Goal: Contribute content: Contribute content

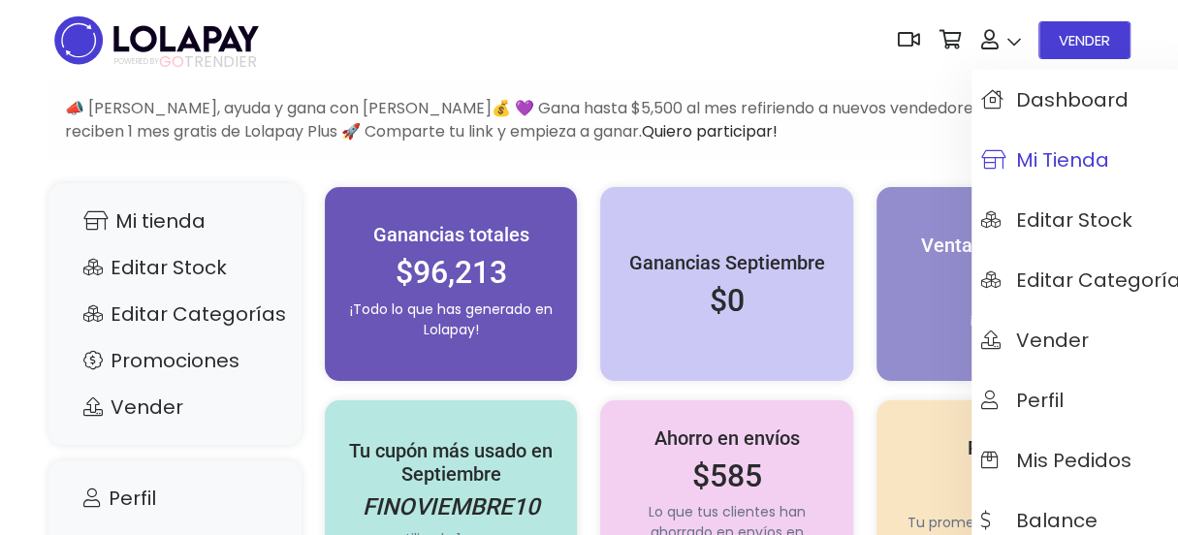
click at [1034, 156] on span "Mi tienda" at bounding box center [1045, 159] width 128 height 21
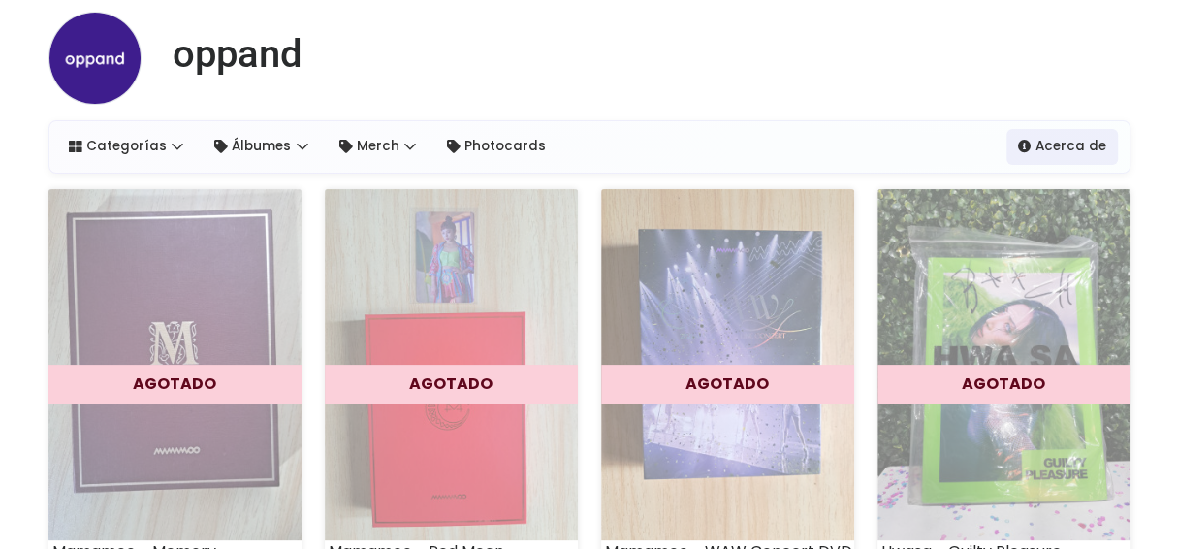
scroll to position [13, 0]
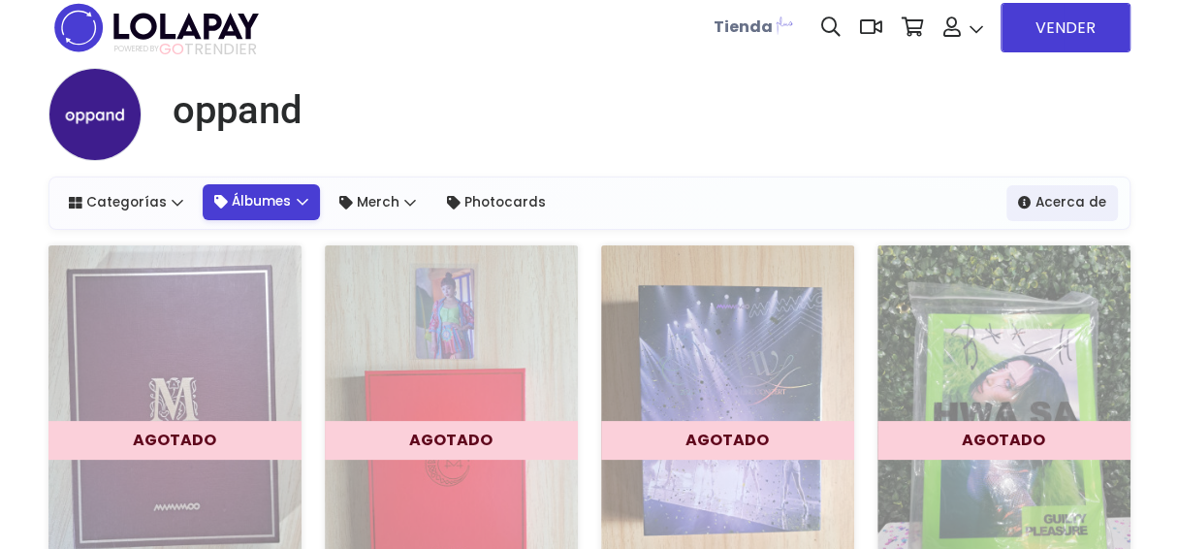
click at [241, 204] on link "Álbumes" at bounding box center [261, 201] width 117 height 35
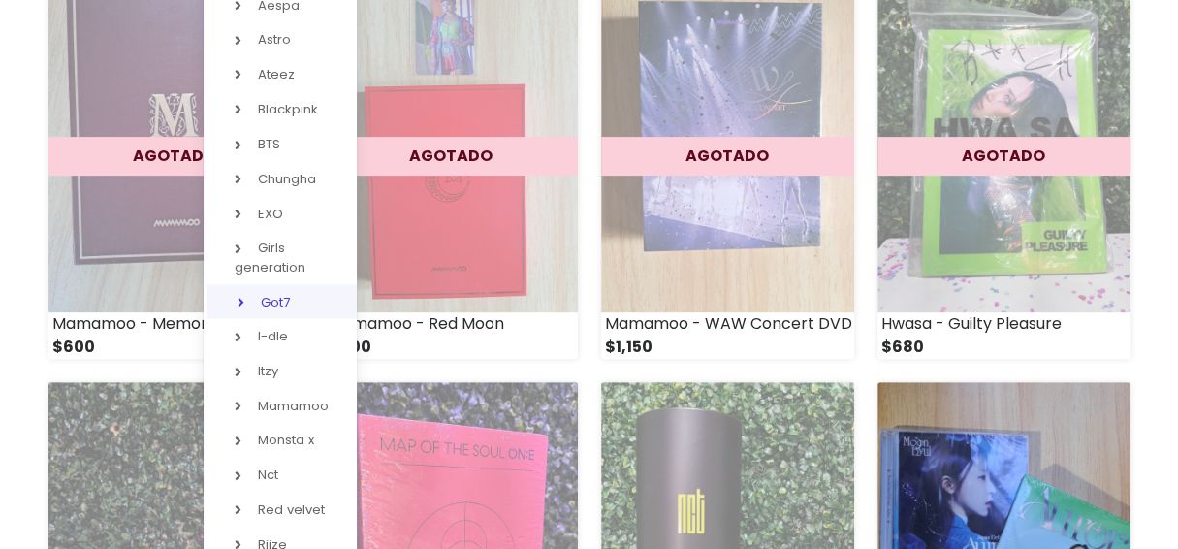
scroll to position [304, 0]
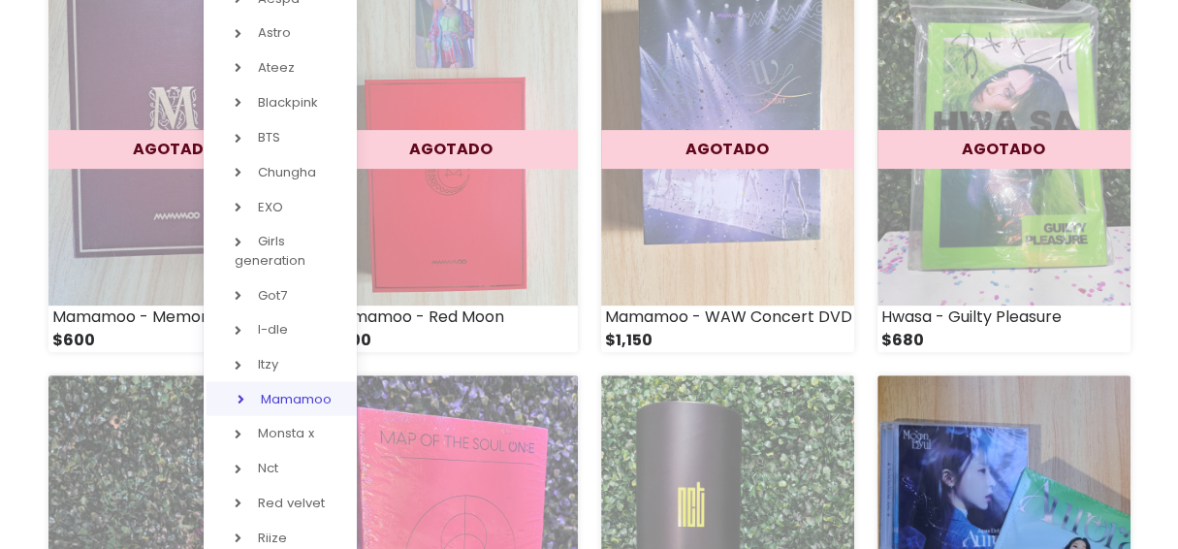
click at [287, 386] on link "Mamamoo" at bounding box center [283, 398] width 153 height 35
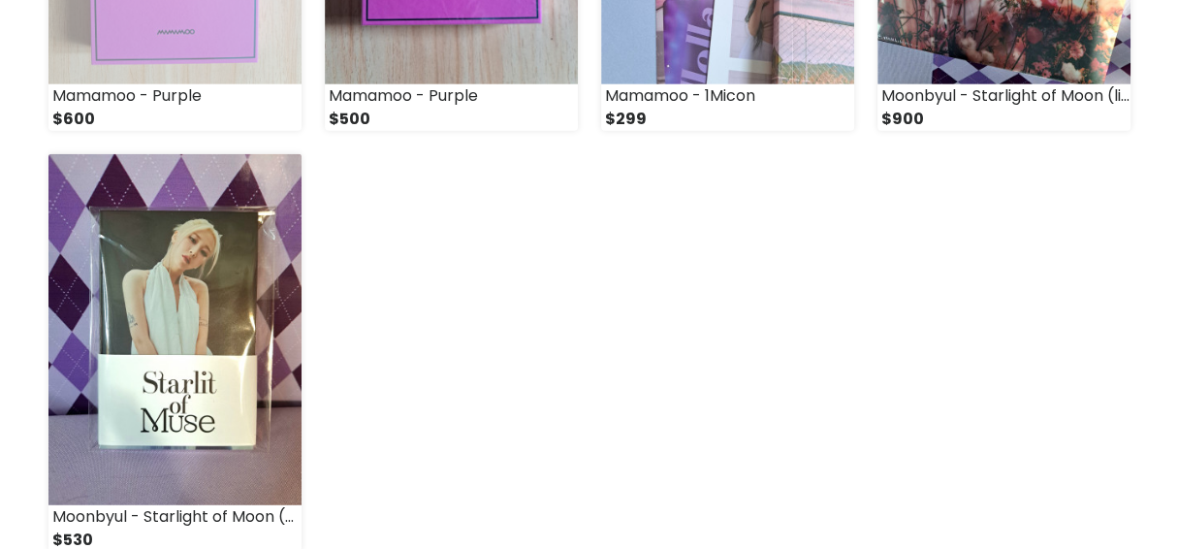
scroll to position [2844, 0]
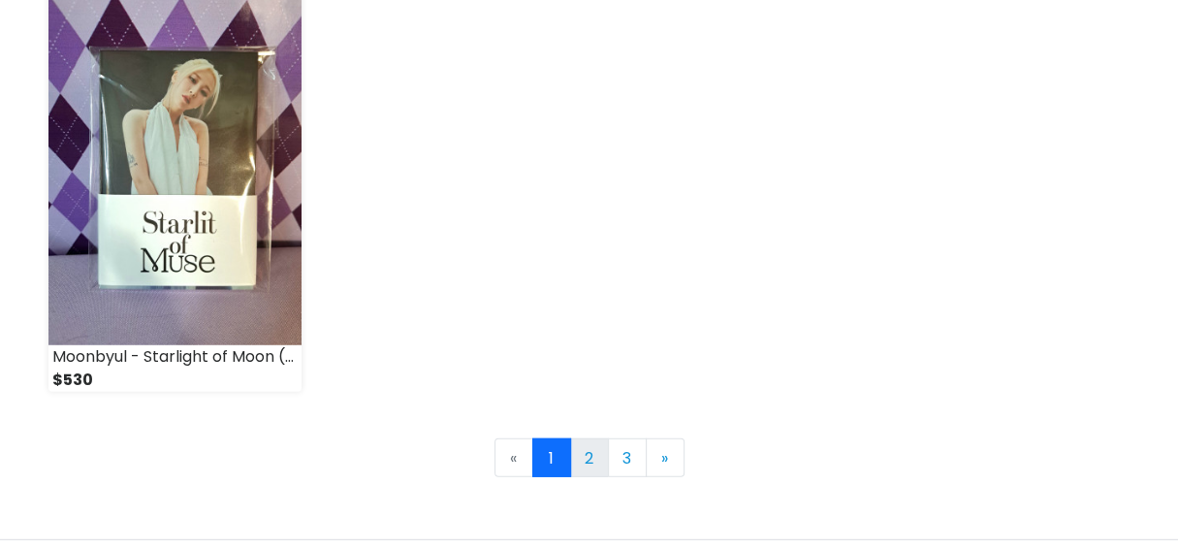
click at [590, 445] on link "2" at bounding box center [589, 457] width 39 height 39
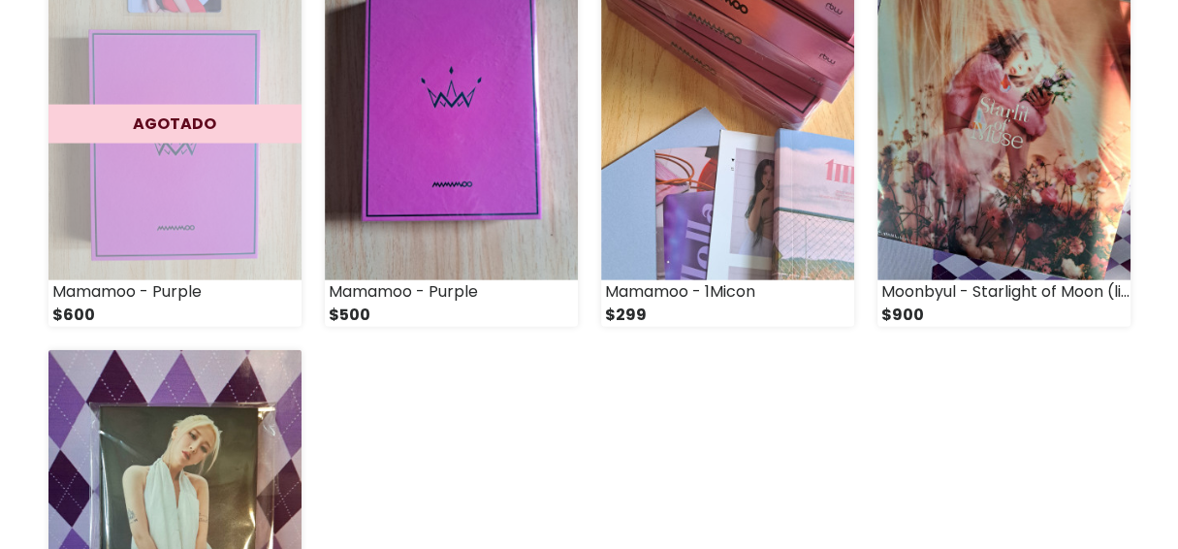
scroll to position [2456, 0]
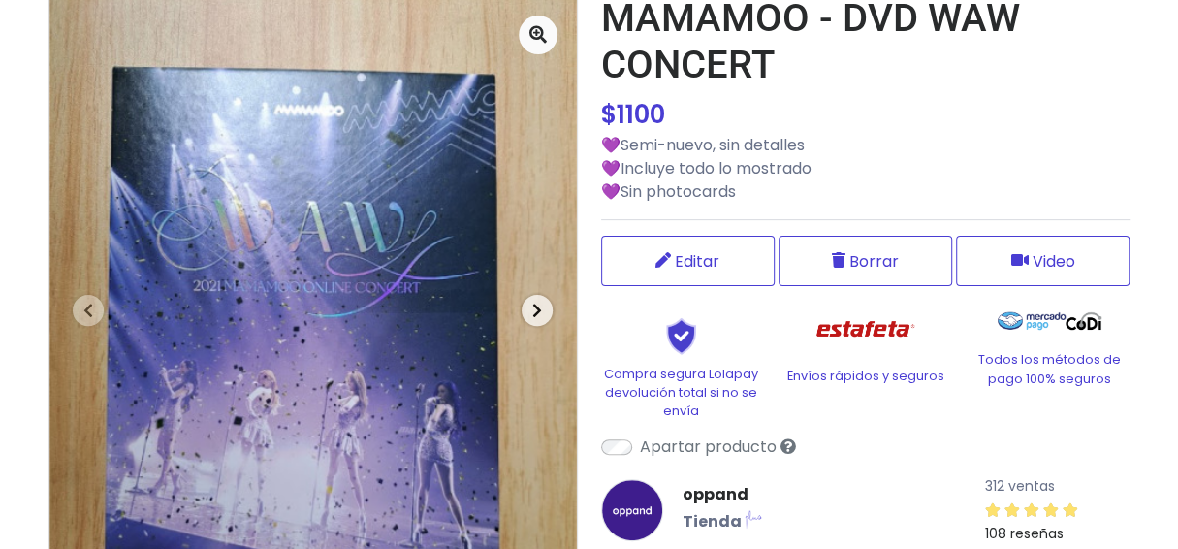
scroll to position [194, 0]
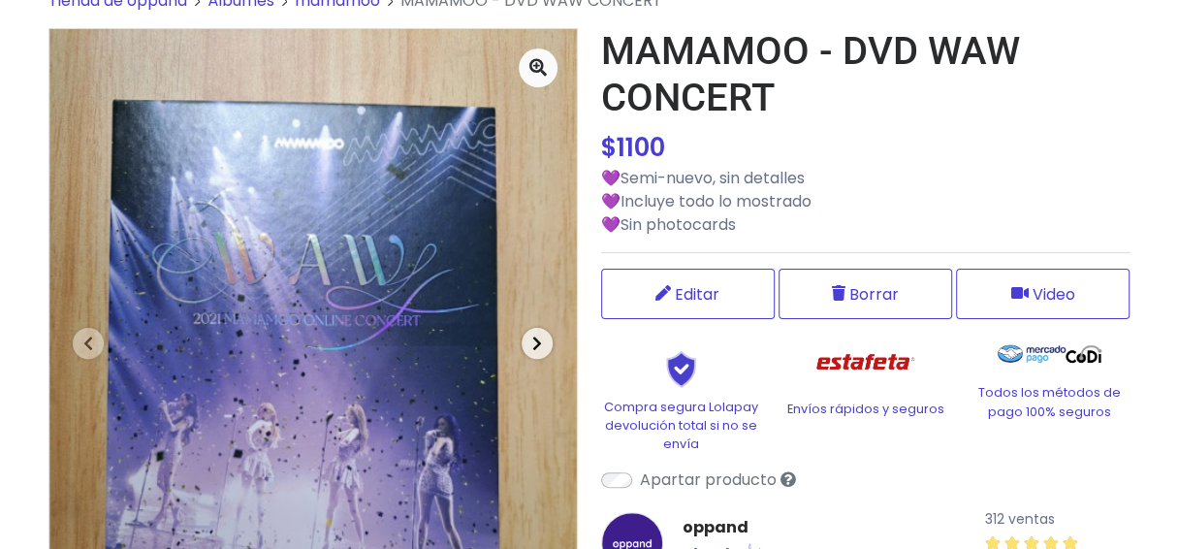
click at [529, 338] on span "button" at bounding box center [537, 343] width 31 height 31
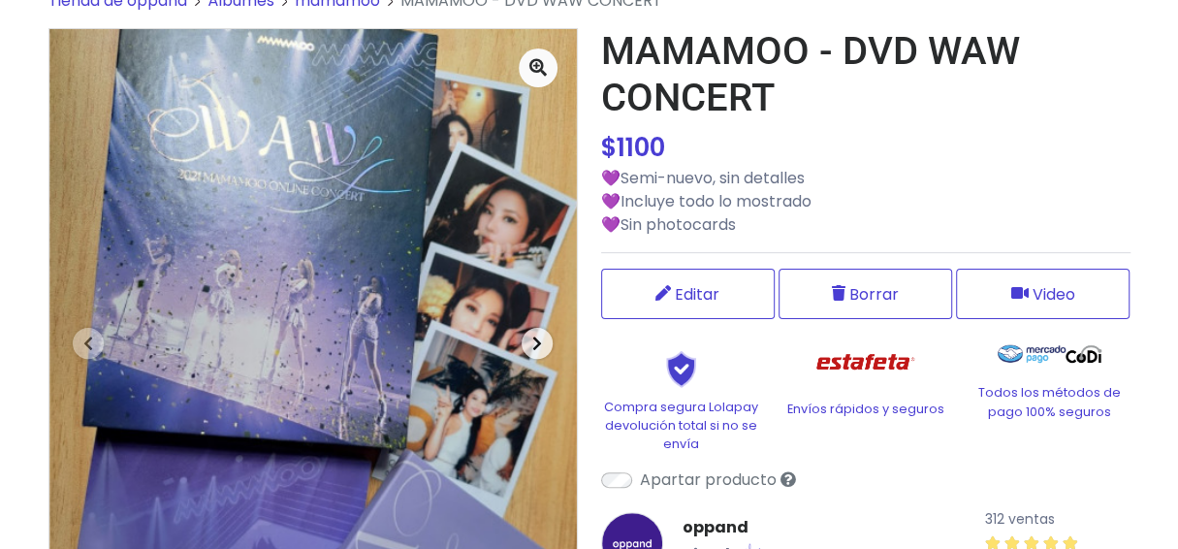
click at [541, 338] on icon "button" at bounding box center [537, 344] width 10 height 16
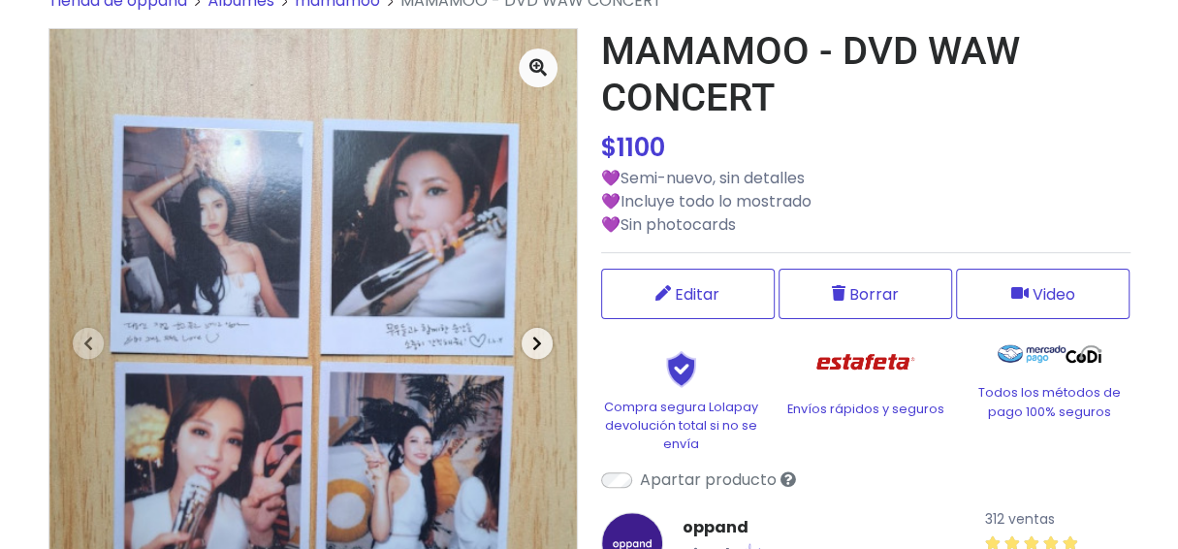
click at [540, 338] on icon "button" at bounding box center [537, 344] width 10 height 16
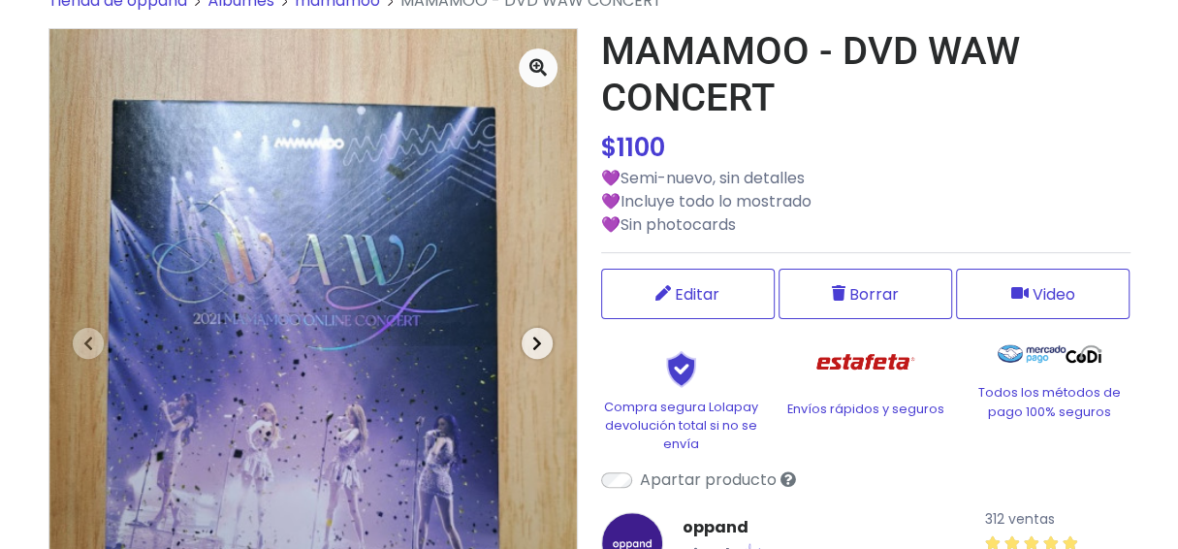
click at [540, 338] on icon "button" at bounding box center [537, 344] width 10 height 16
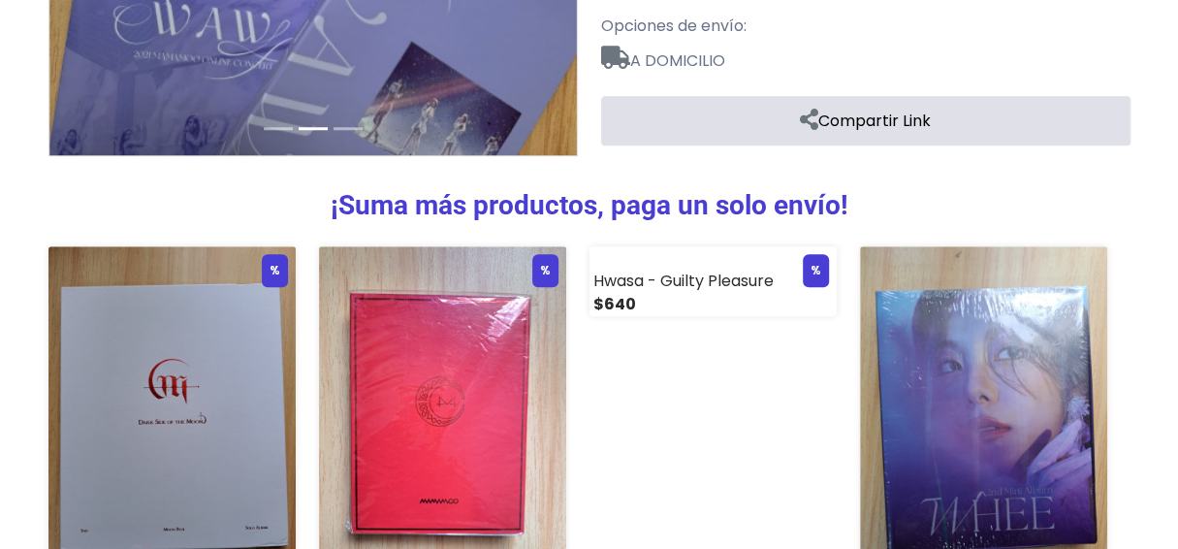
scroll to position [776, 0]
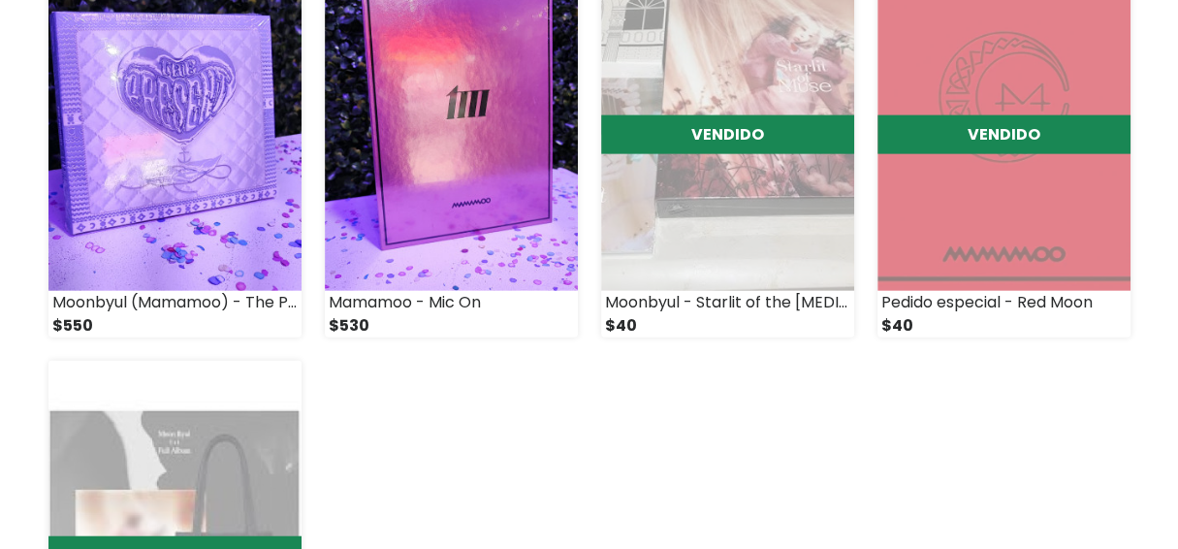
scroll to position [2468, 0]
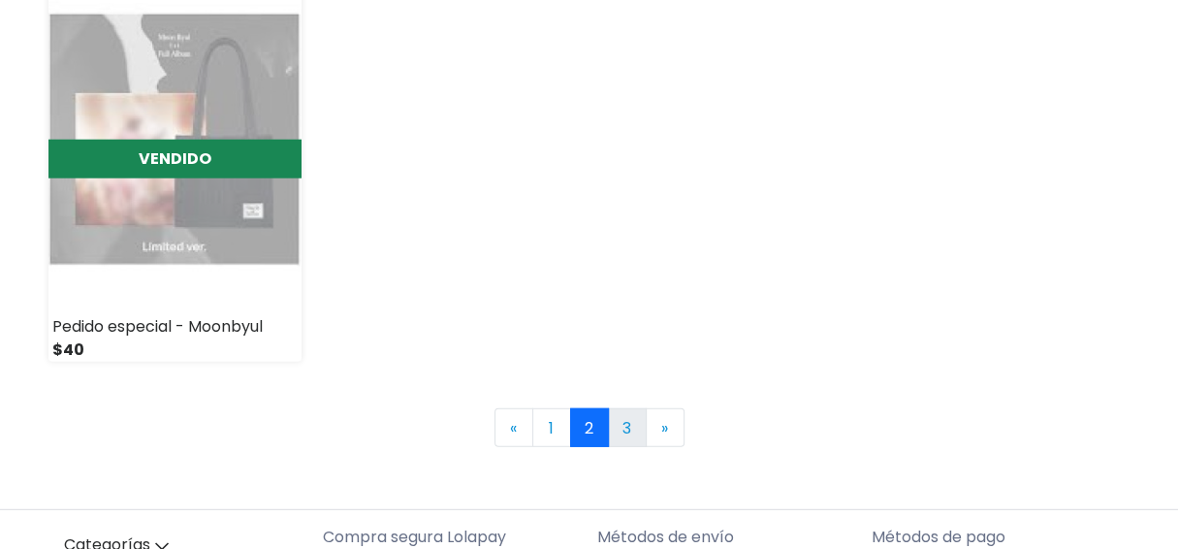
click at [627, 421] on link "3" at bounding box center [627, 427] width 39 height 39
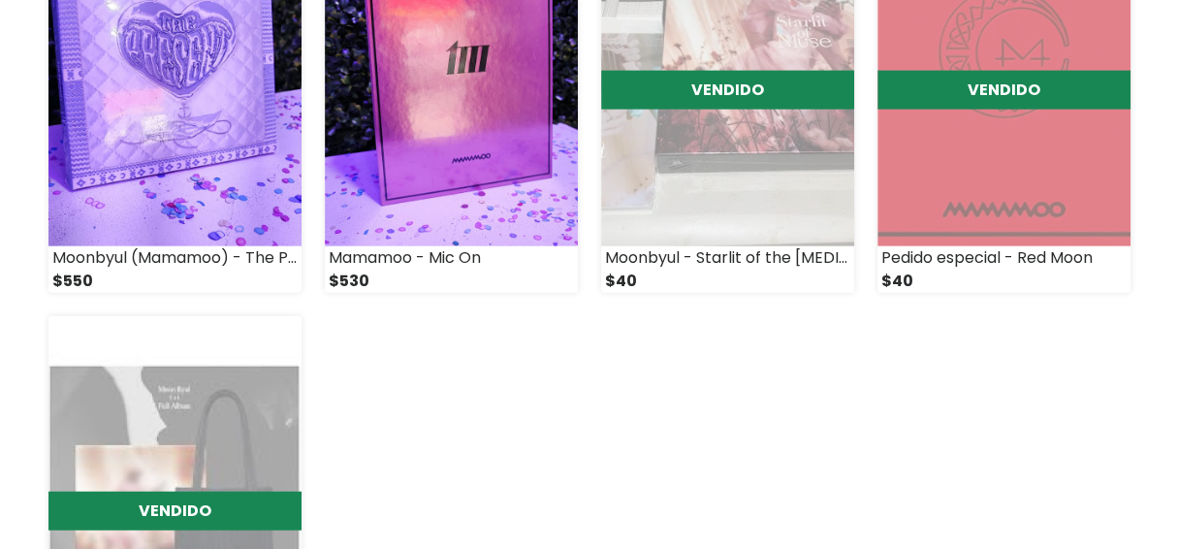
scroll to position [2486, 0]
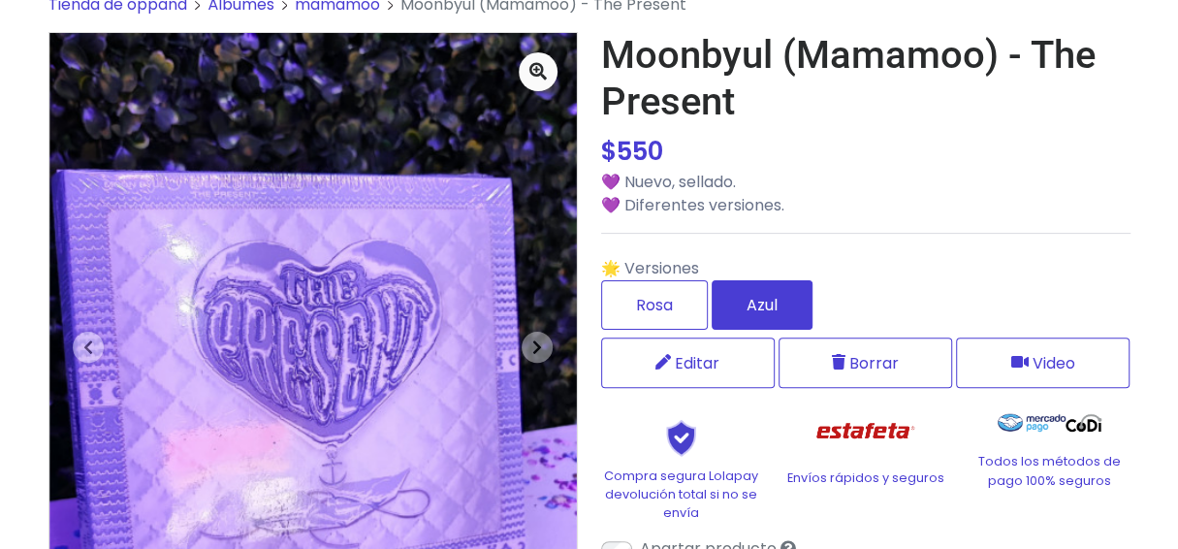
scroll to position [194, 0]
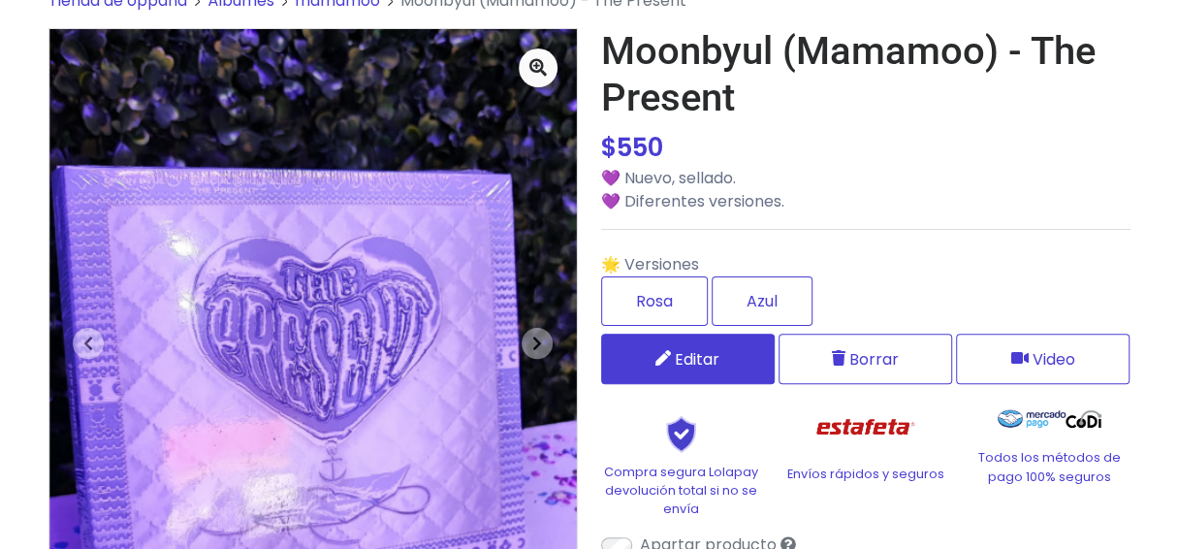
click at [695, 347] on span "Editar" at bounding box center [697, 359] width 45 height 24
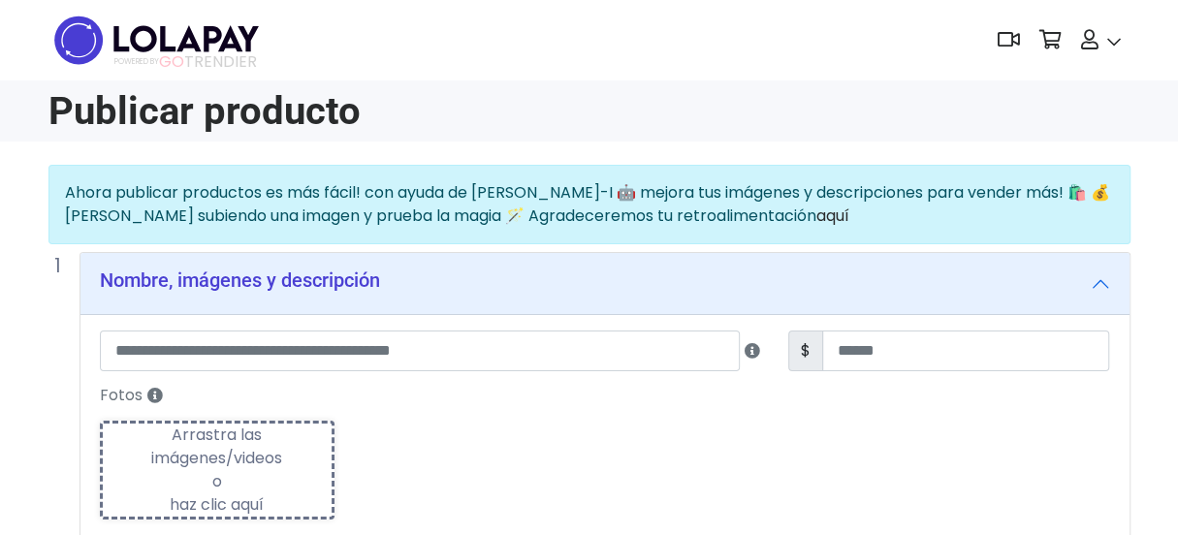
type input "**********"
type input "***"
type textarea "**********"
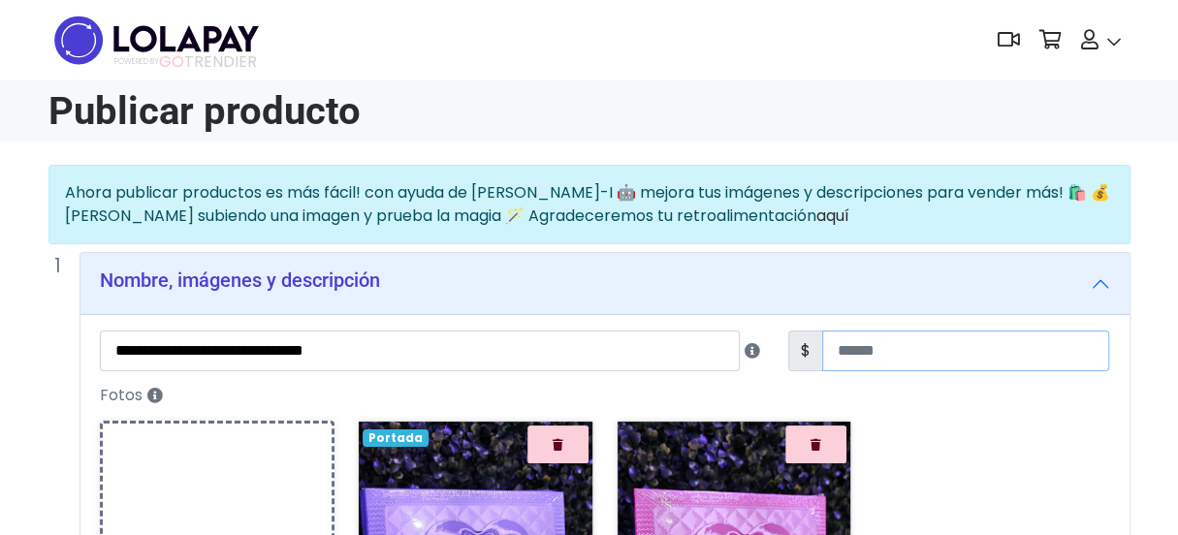
drag, startPoint x: 874, startPoint y: 348, endPoint x: 833, endPoint y: 347, distance: 40.7
click at [833, 347] on input "***" at bounding box center [965, 351] width 287 height 41
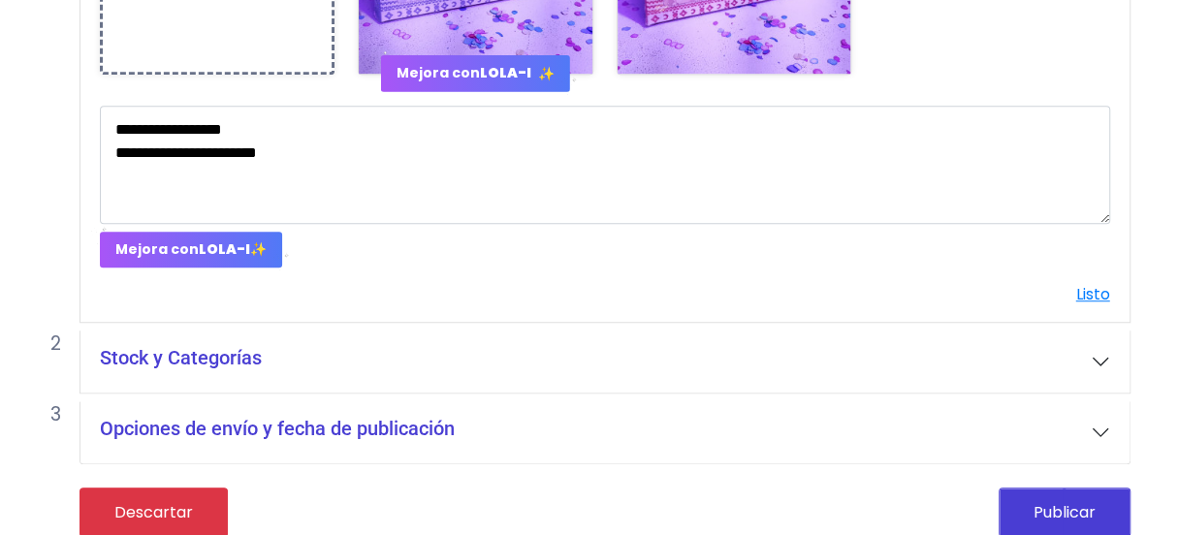
scroll to position [685, 0]
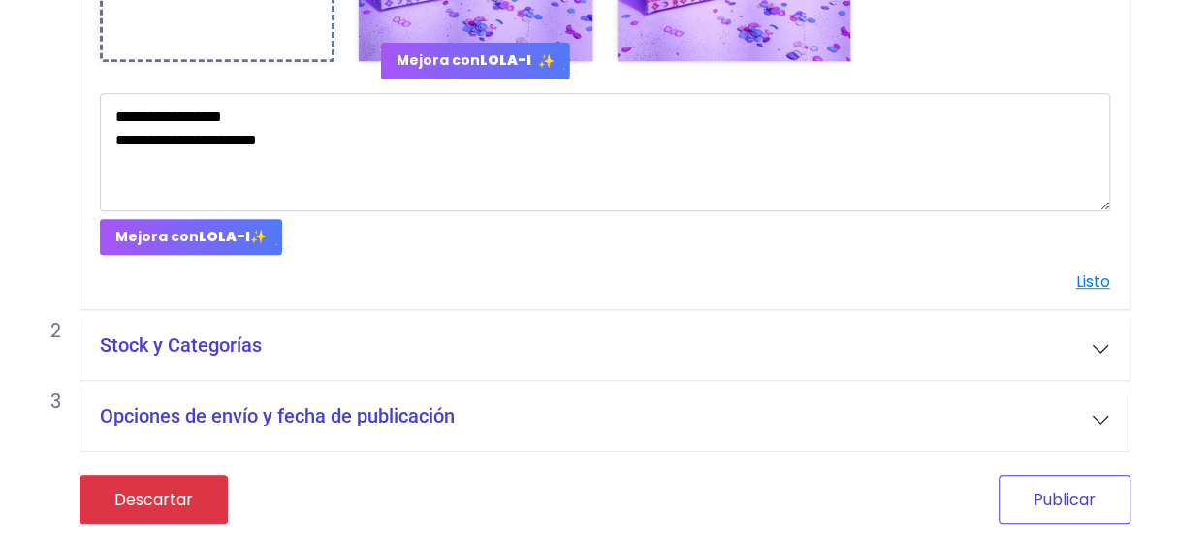
type input "***"
click at [1043, 508] on button "Publicar" at bounding box center [1065, 499] width 132 height 49
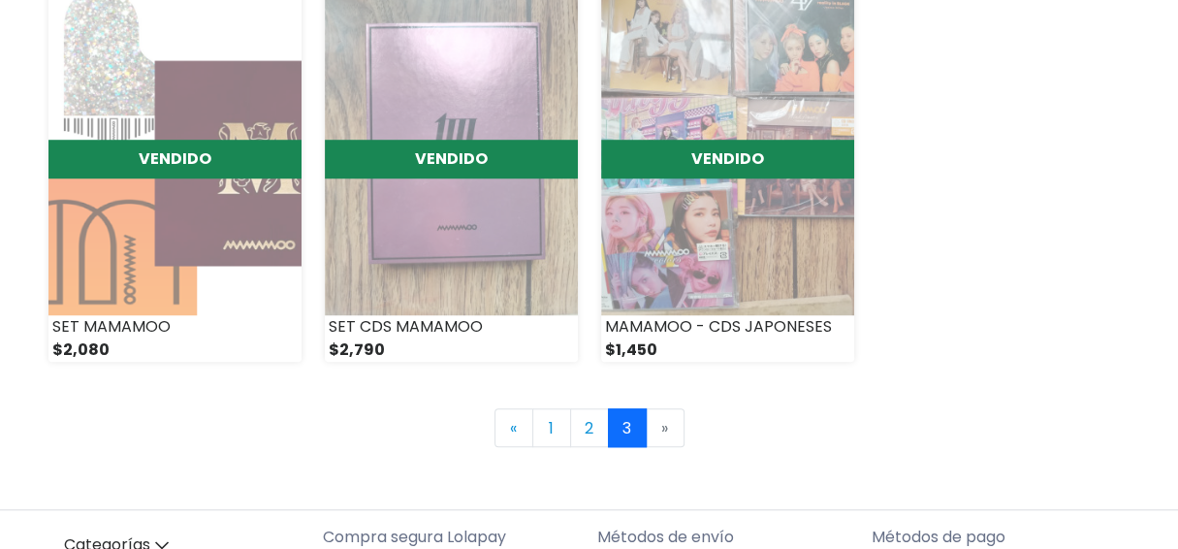
scroll to position [803, 0]
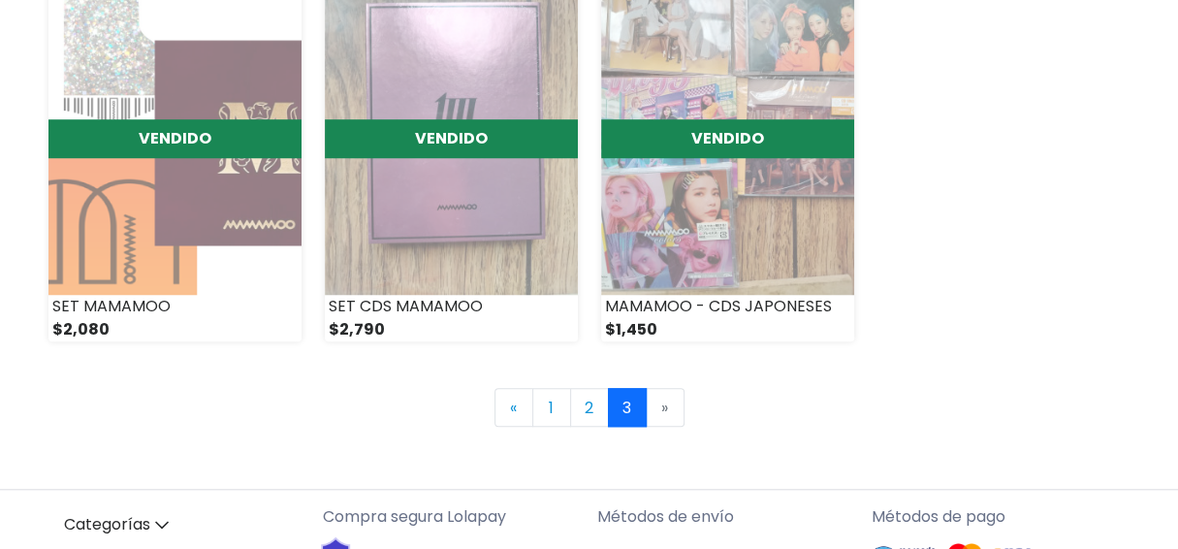
drag, startPoint x: 1191, startPoint y: 111, endPoint x: 833, endPoint y: 424, distance: 475.6
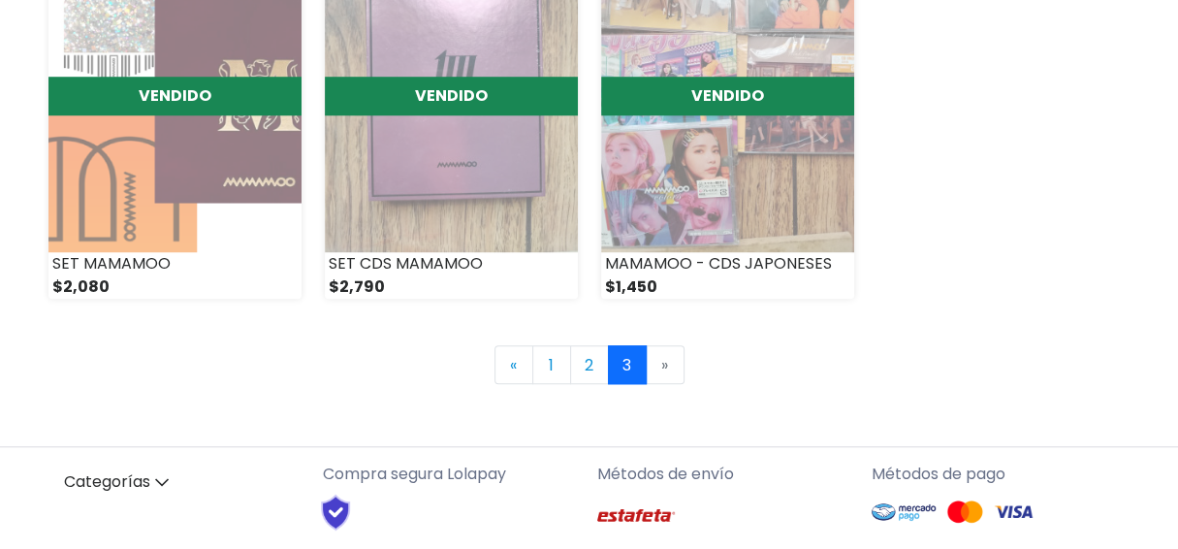
scroll to position [887, 0]
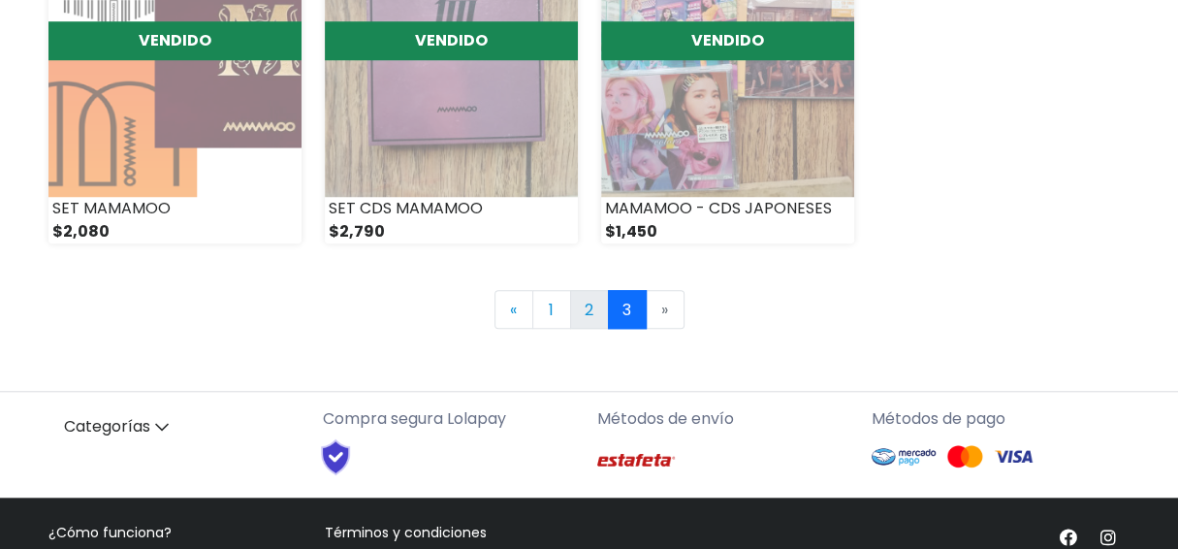
click at [591, 311] on link "2" at bounding box center [589, 309] width 39 height 39
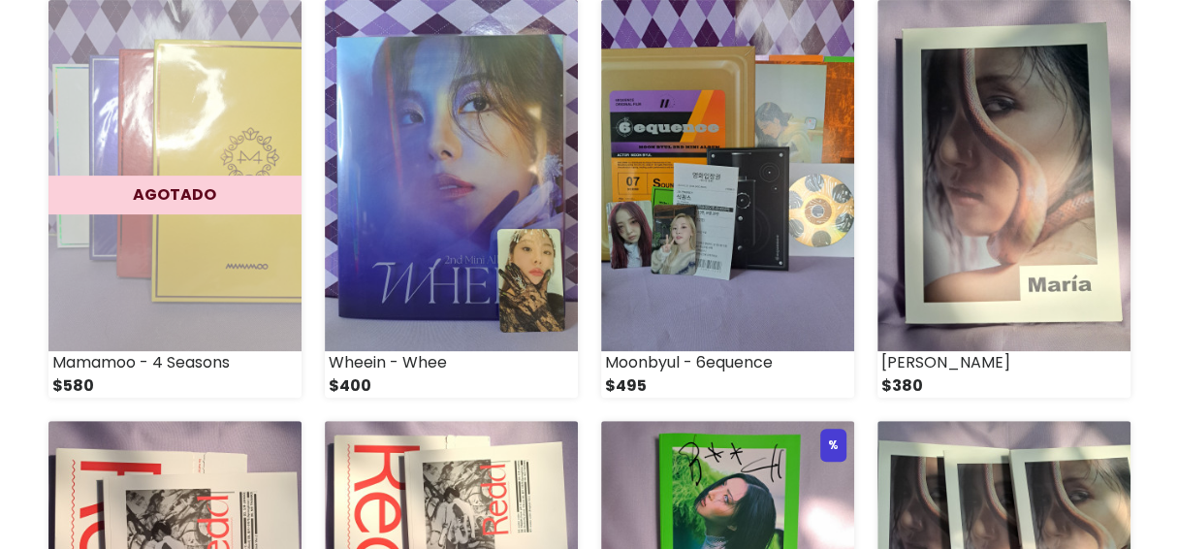
scroll to position [290, 0]
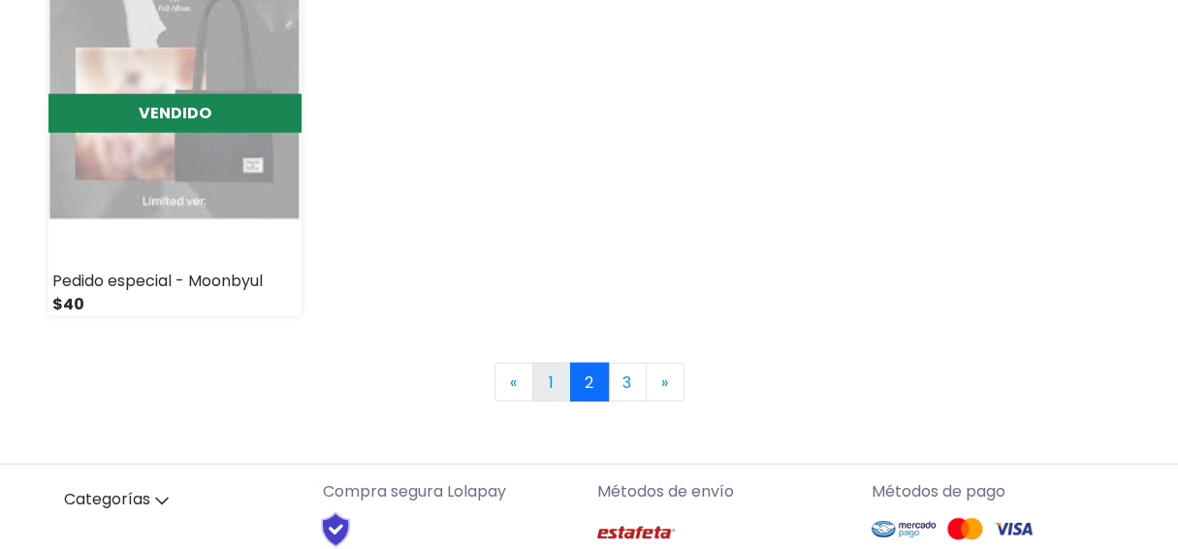
click at [552, 369] on link "1" at bounding box center [551, 382] width 39 height 39
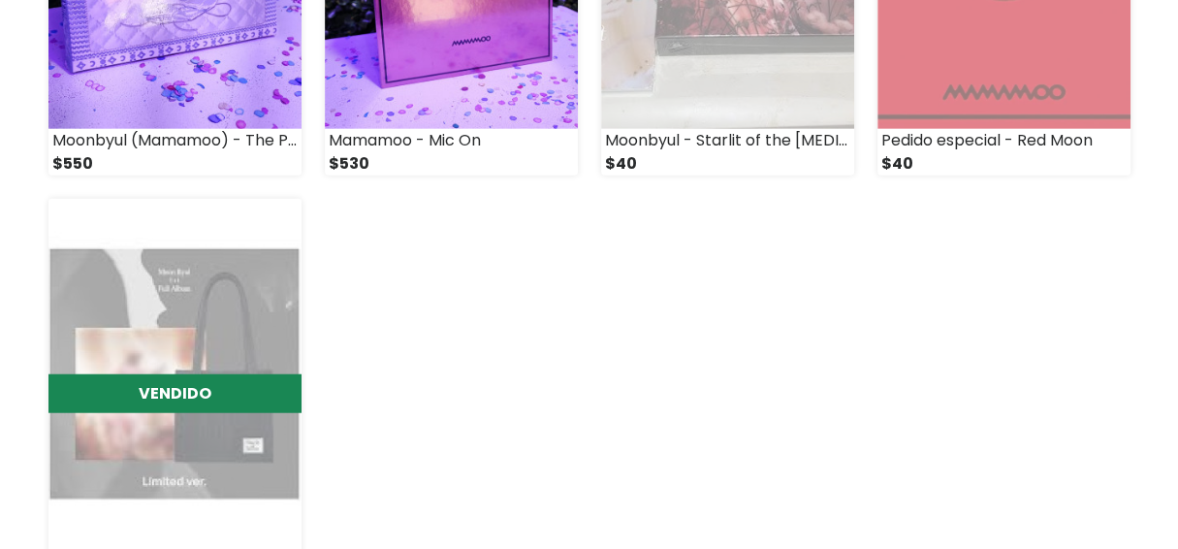
scroll to position [2629, 0]
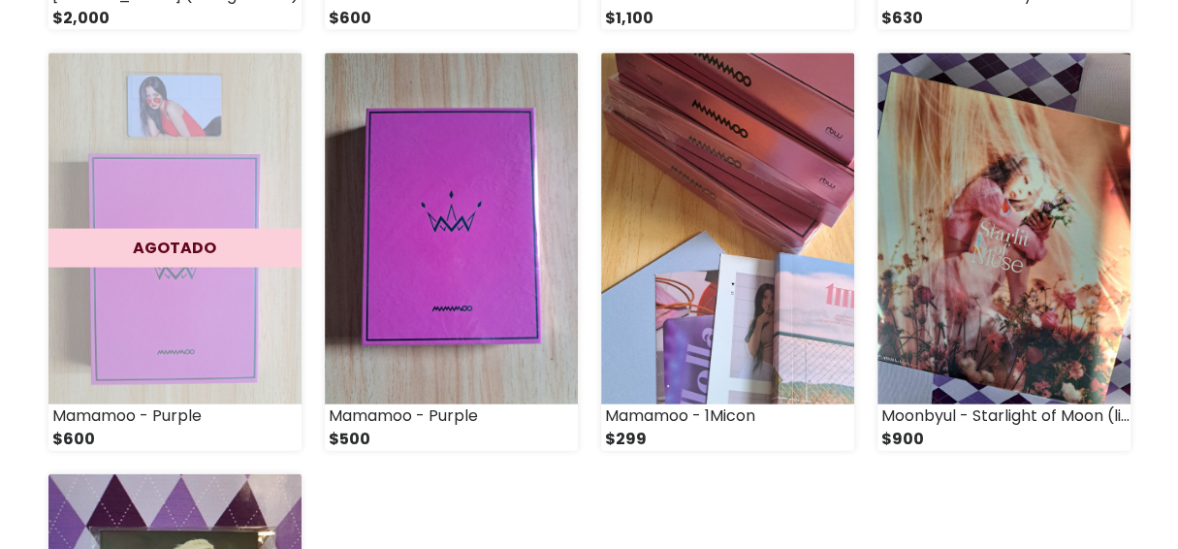
drag, startPoint x: 1191, startPoint y: 172, endPoint x: 1177, endPoint y: 380, distance: 209.0
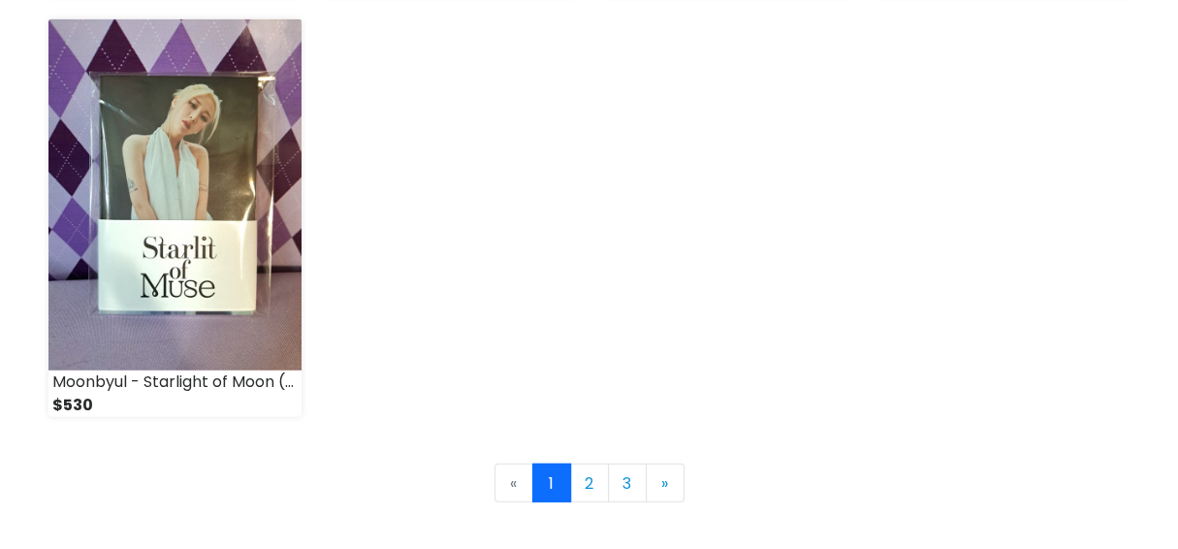
scroll to position [2853, 0]
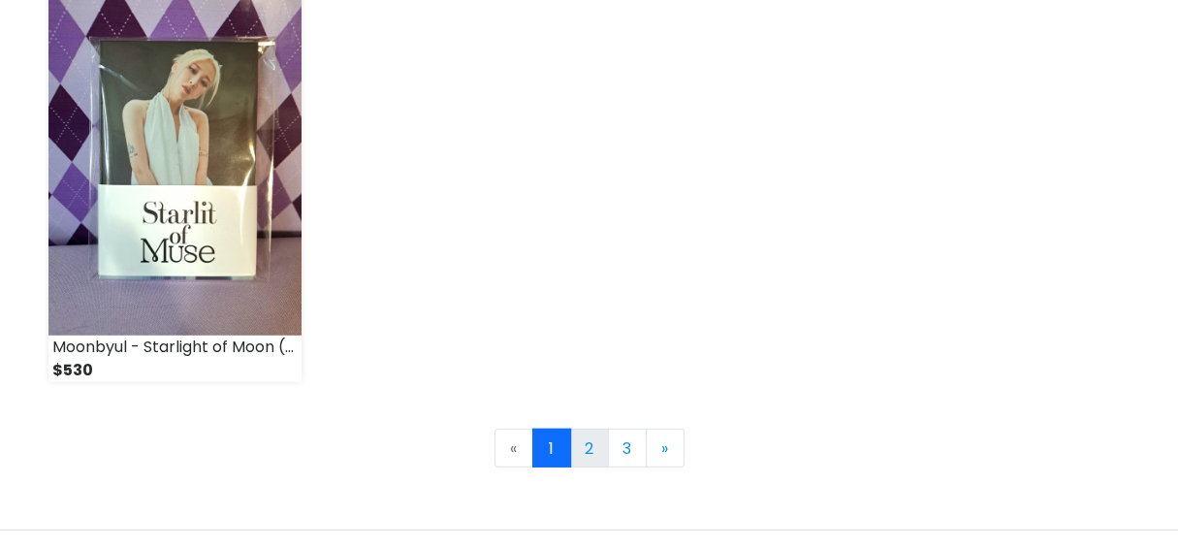
click at [590, 447] on link "2" at bounding box center [589, 448] width 39 height 39
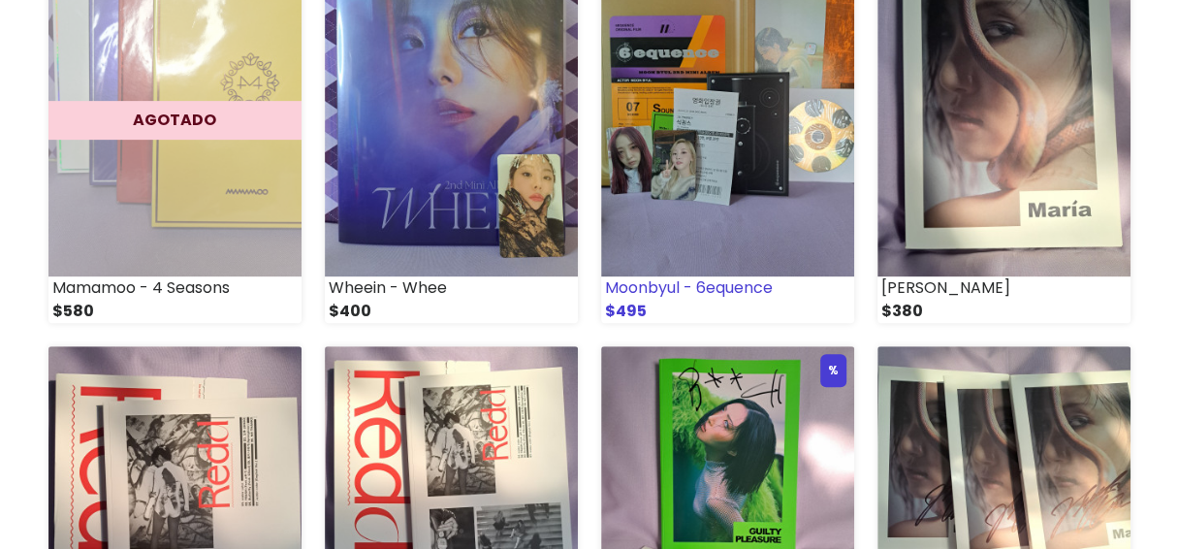
scroll to position [388, 0]
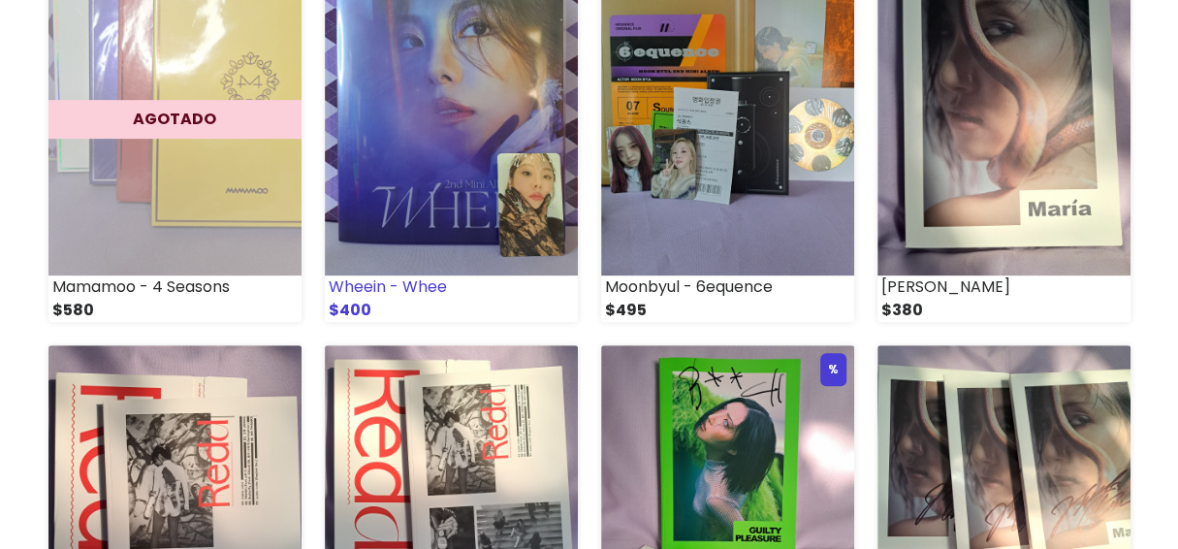
click at [493, 186] on img at bounding box center [451, 99] width 253 height 351
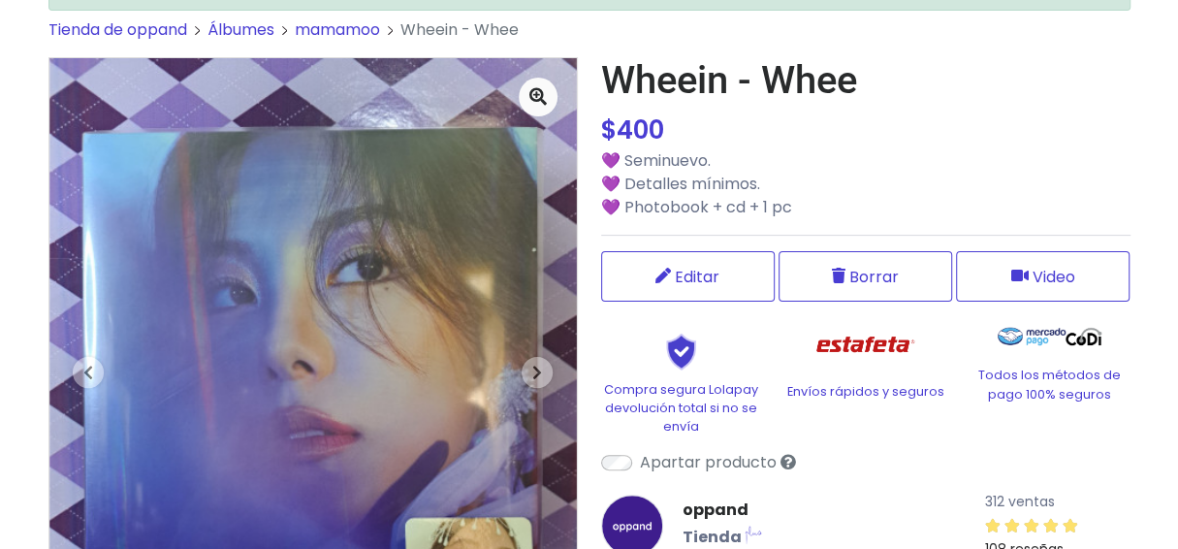
scroll to position [194, 0]
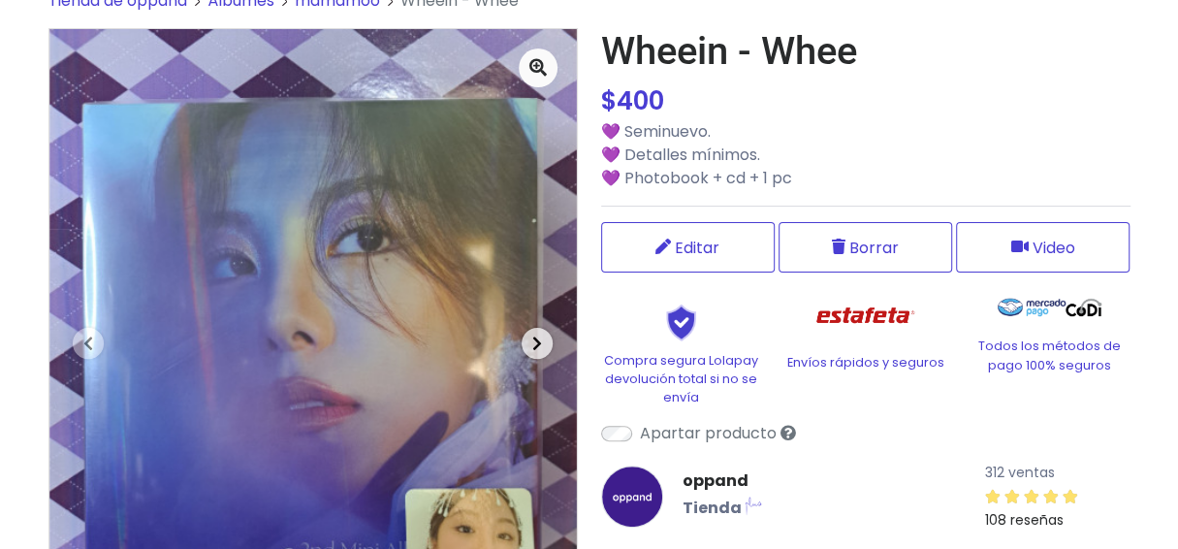
click at [534, 355] on span "button" at bounding box center [537, 343] width 31 height 31
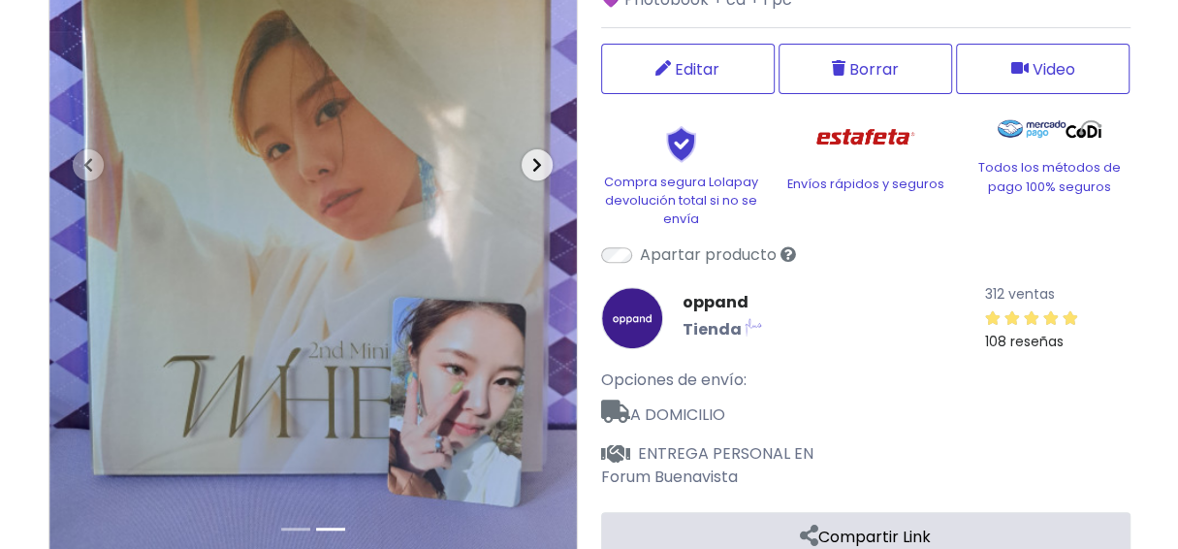
scroll to position [388, 0]
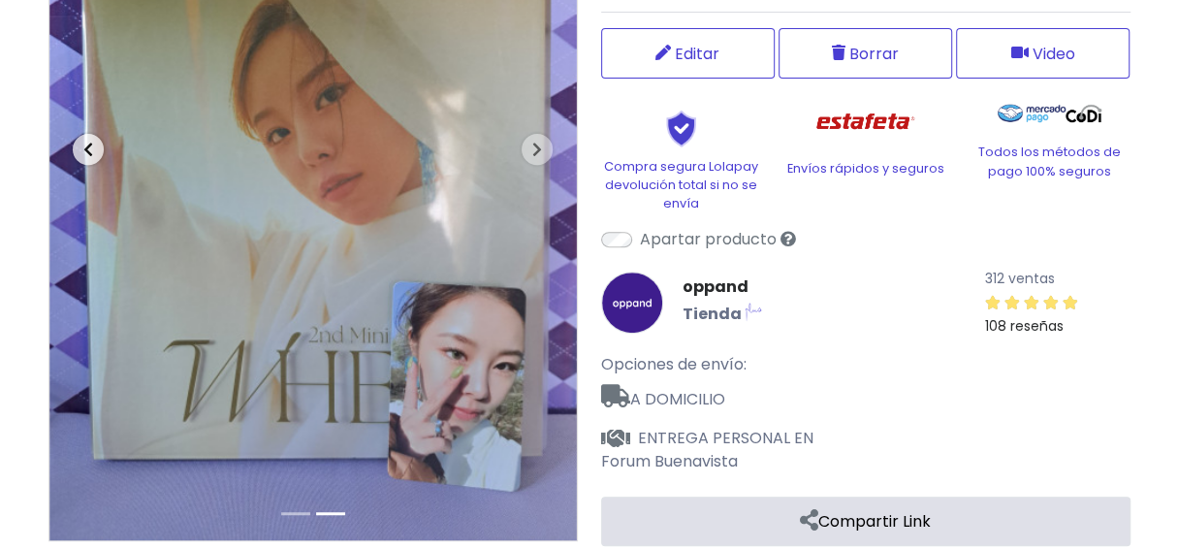
click at [76, 162] on button "Previous" at bounding box center [89, 148] width 80 height 627
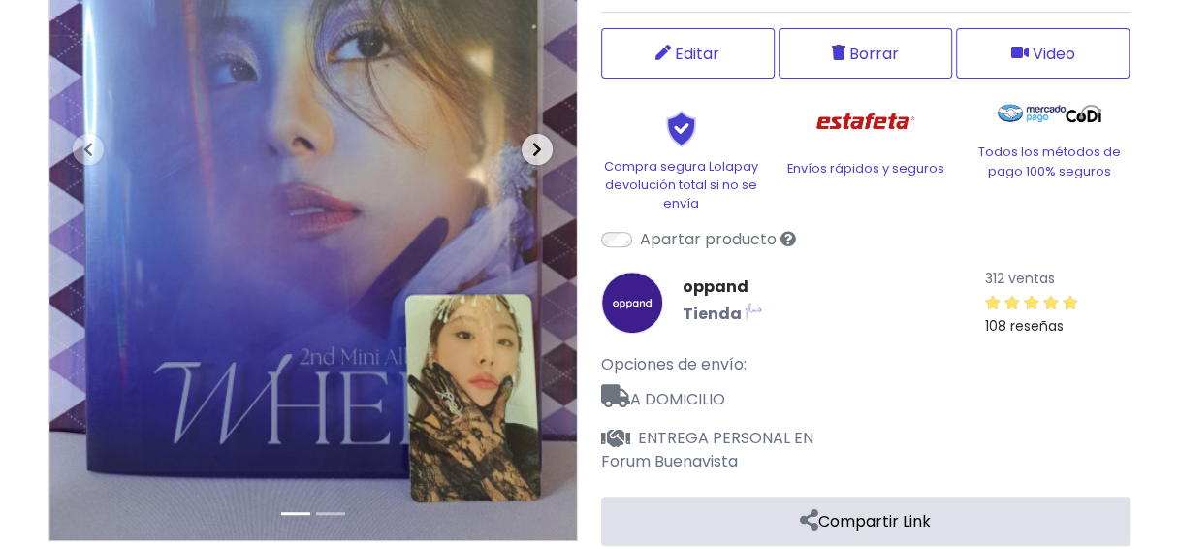
click at [546, 138] on span "button" at bounding box center [537, 149] width 31 height 31
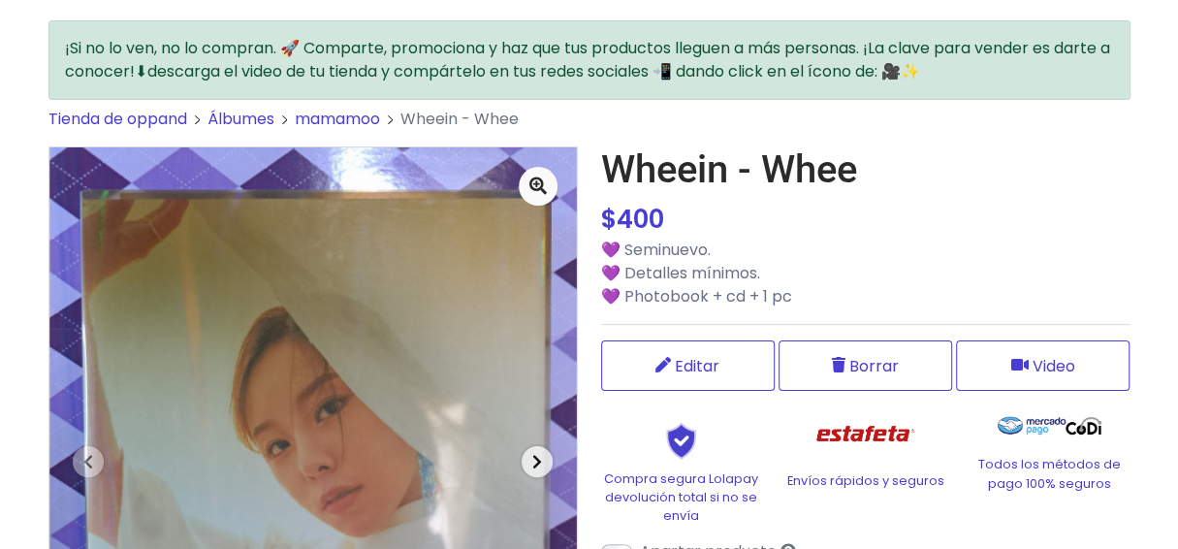
scroll to position [0, 0]
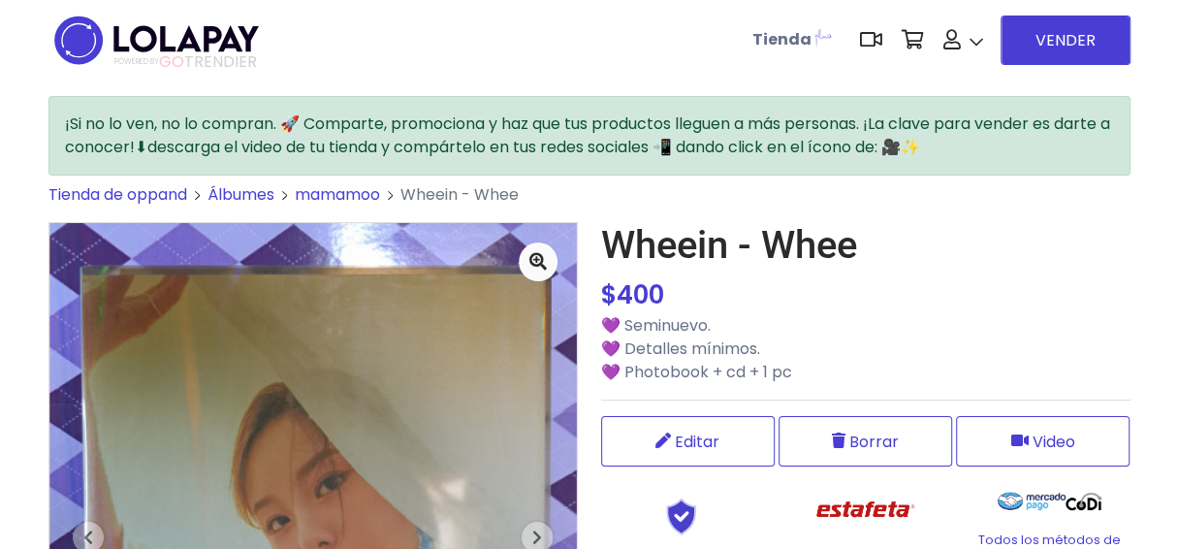
click at [240, 44] on img at bounding box center [156, 40] width 216 height 61
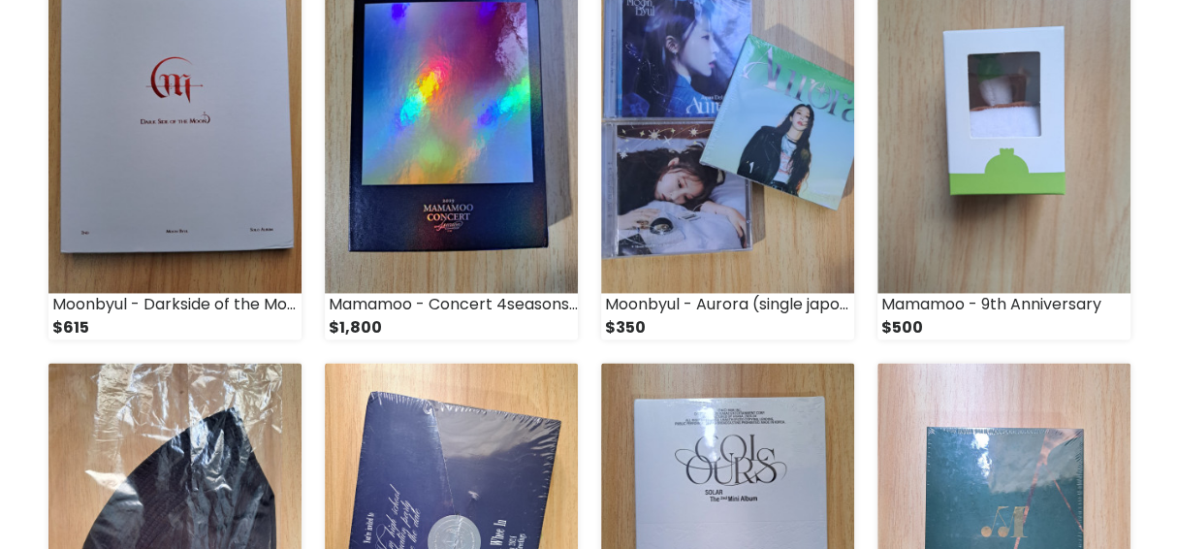
scroll to position [1488, 0]
